Goal: Information Seeking & Learning: Learn about a topic

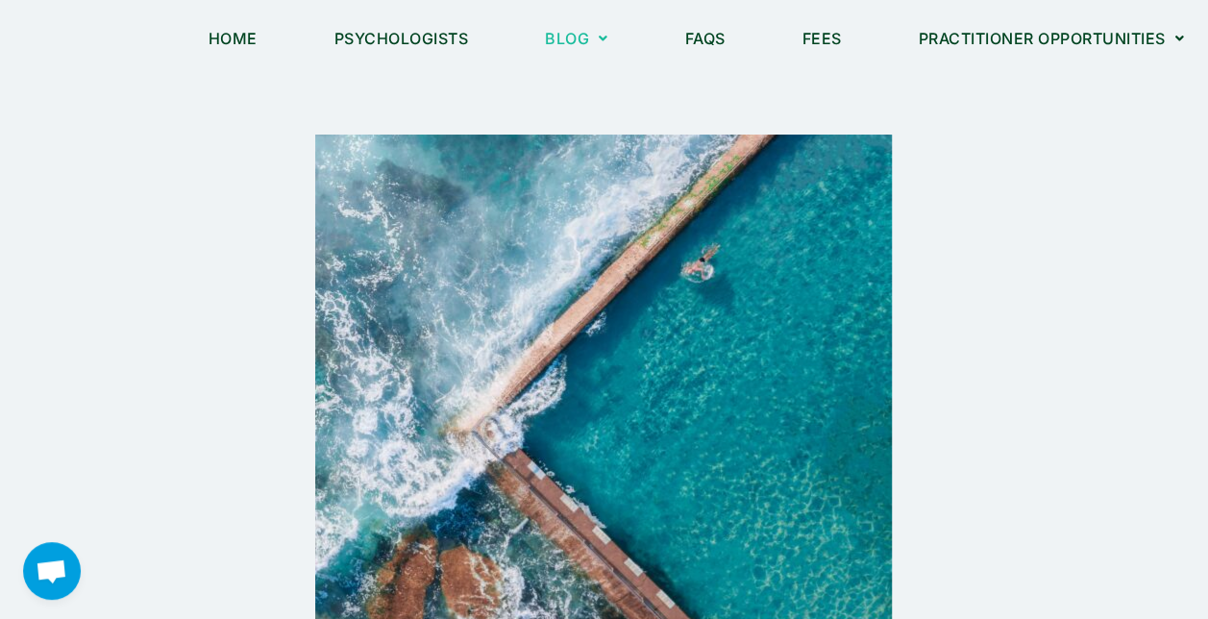
click at [1023, 346] on div at bounding box center [604, 423] width 1068 height 577
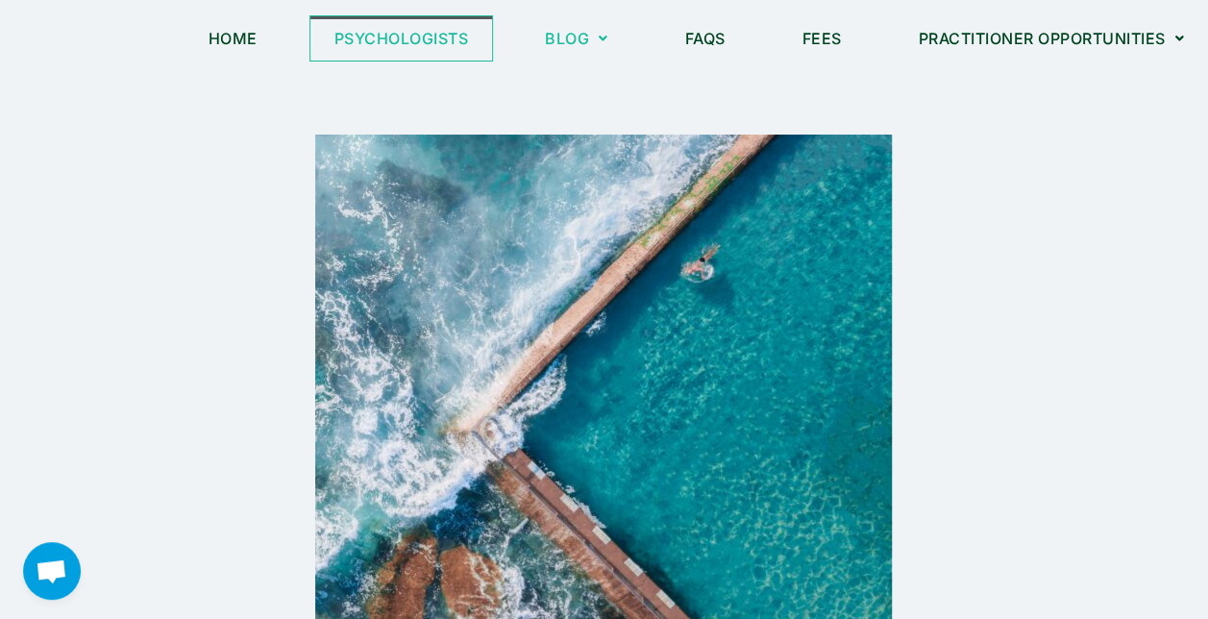
click at [371, 38] on link "Psychologists" at bounding box center [401, 38] width 183 height 44
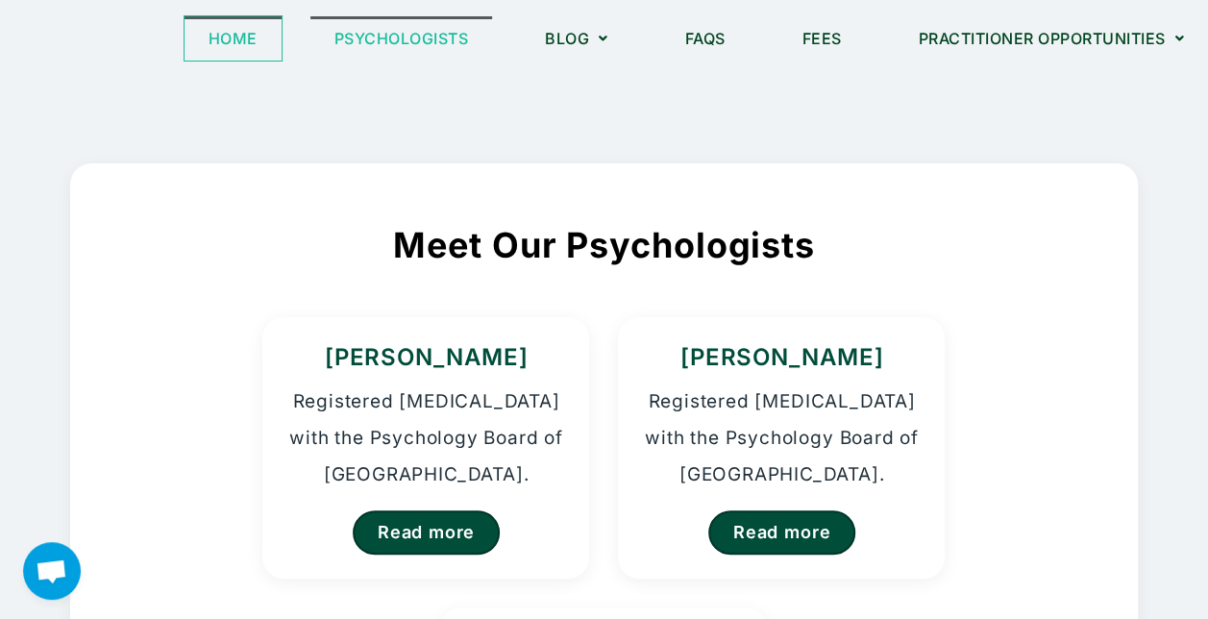
click at [225, 31] on link "Home" at bounding box center [233, 38] width 97 height 44
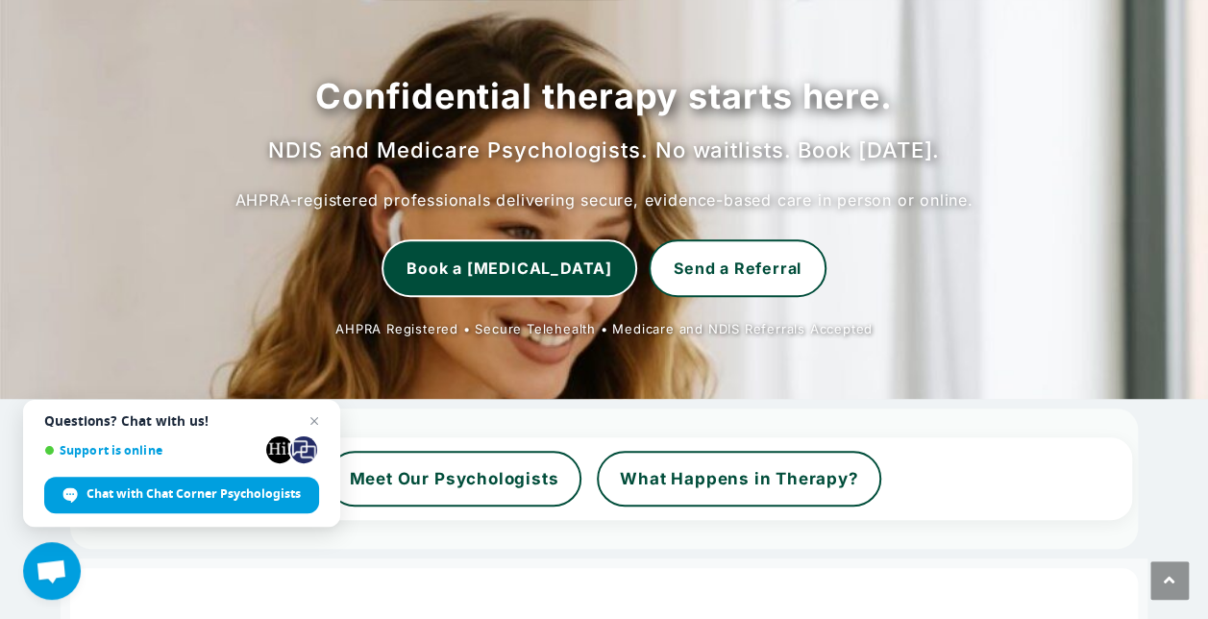
scroll to position [199, 0]
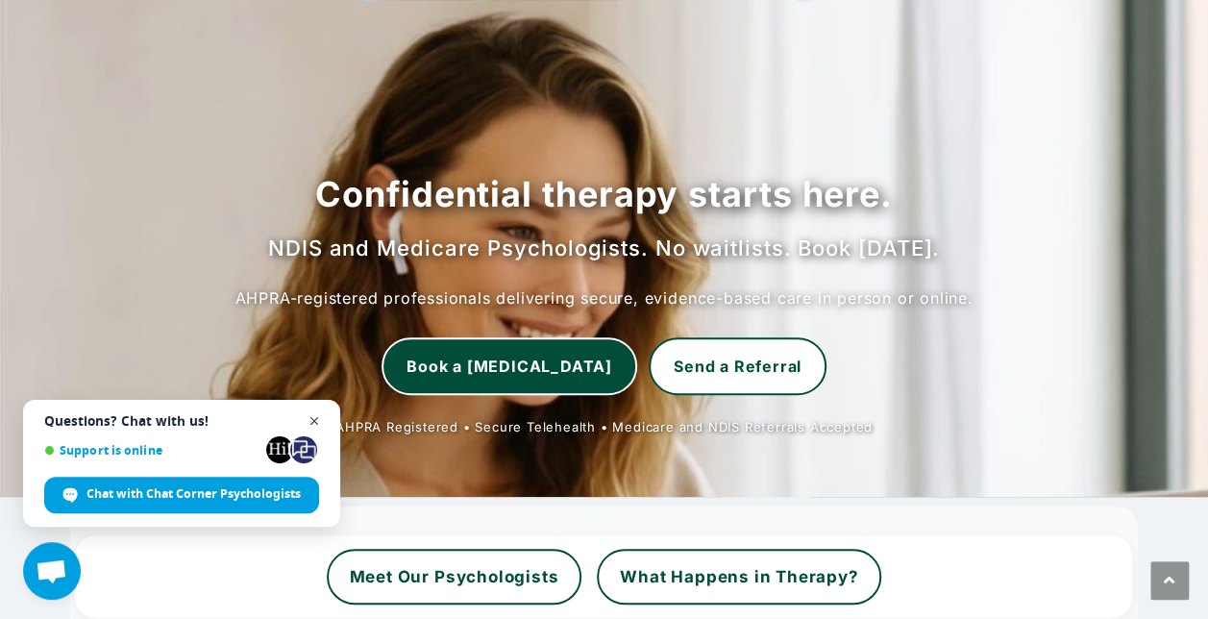
click at [311, 413] on span "Close chat" at bounding box center [315, 421] width 24 height 24
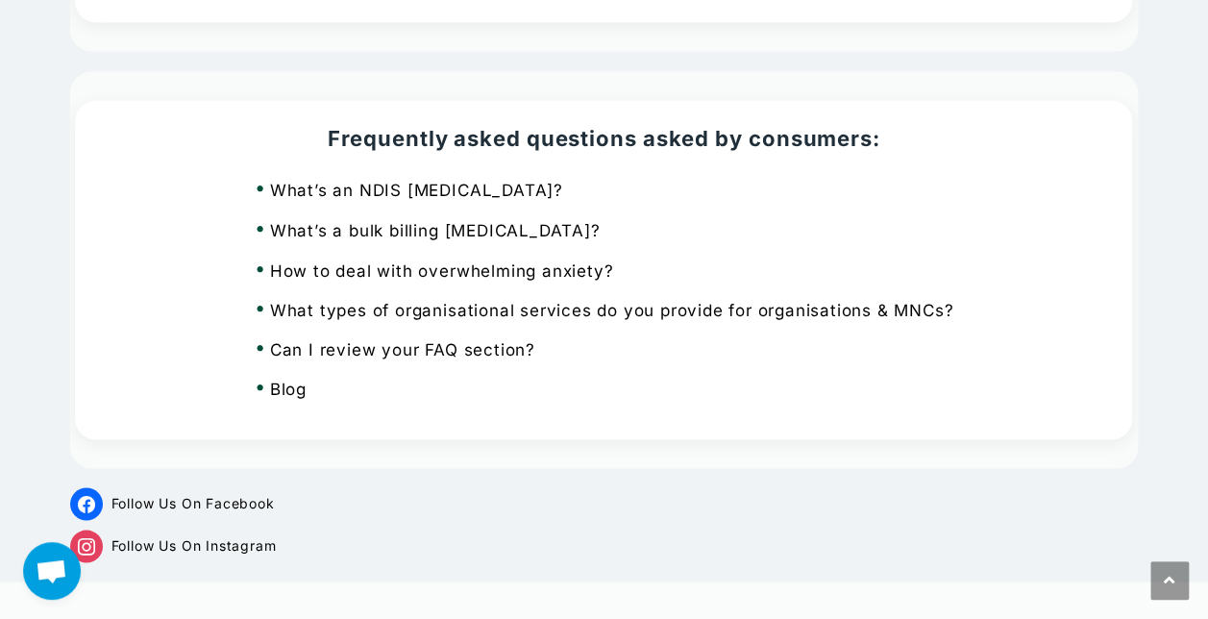
scroll to position [5231, 0]
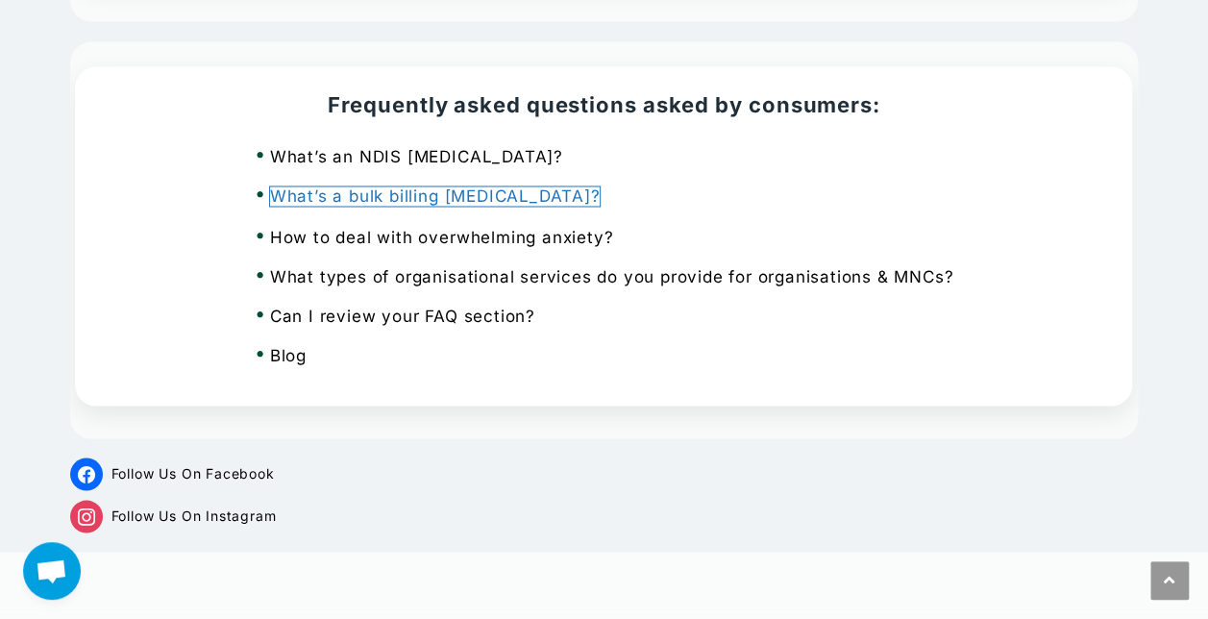
click at [467, 186] on link "What’s a bulk billing psychologist?" at bounding box center [435, 195] width 331 height 19
